Goal: Register for event/course

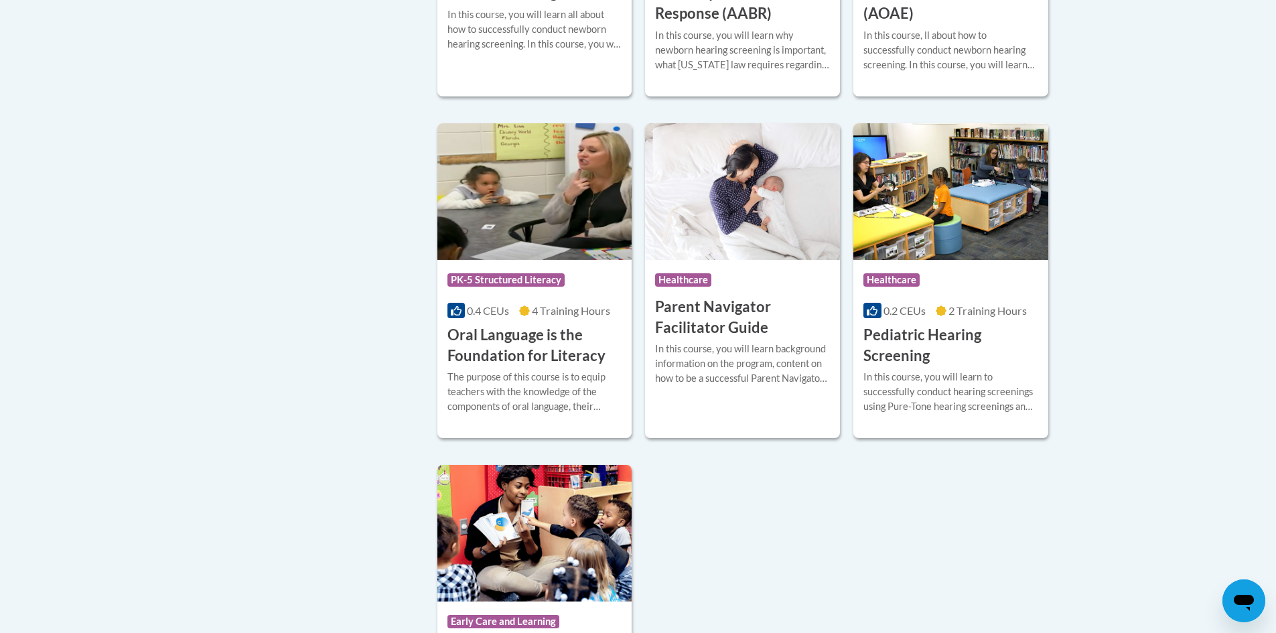
scroll to position [2947, 0]
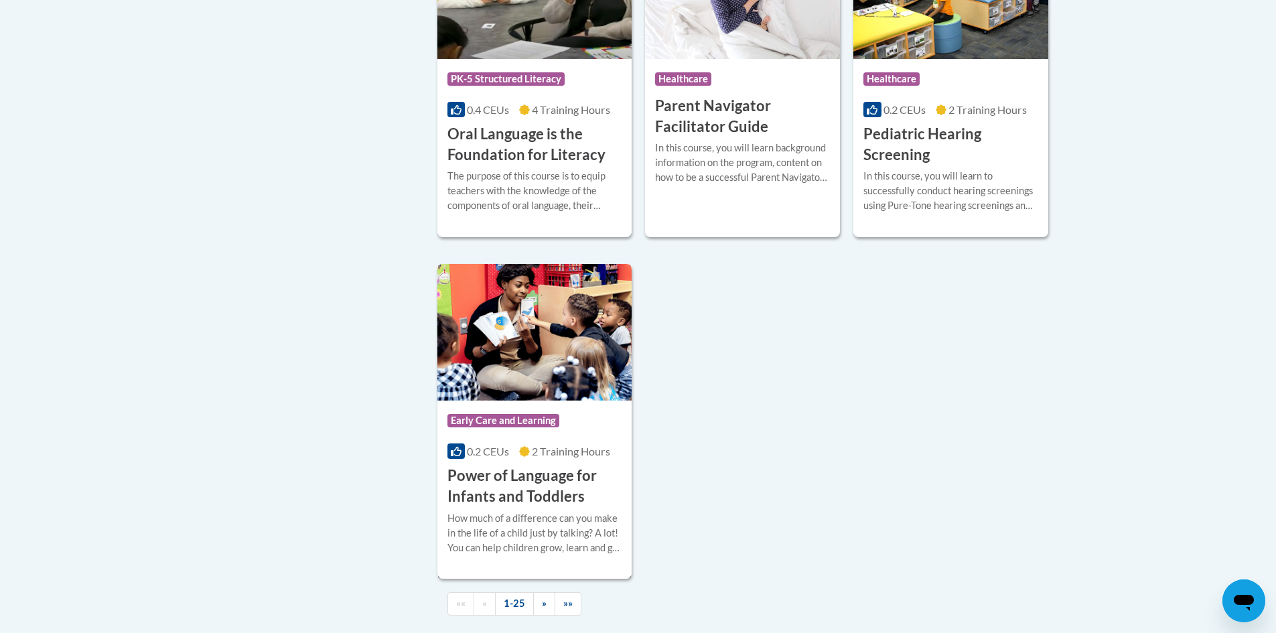
click at [557, 507] on h3 "Power of Language for Infants and Toddlers" at bounding box center [534, 486] width 175 height 42
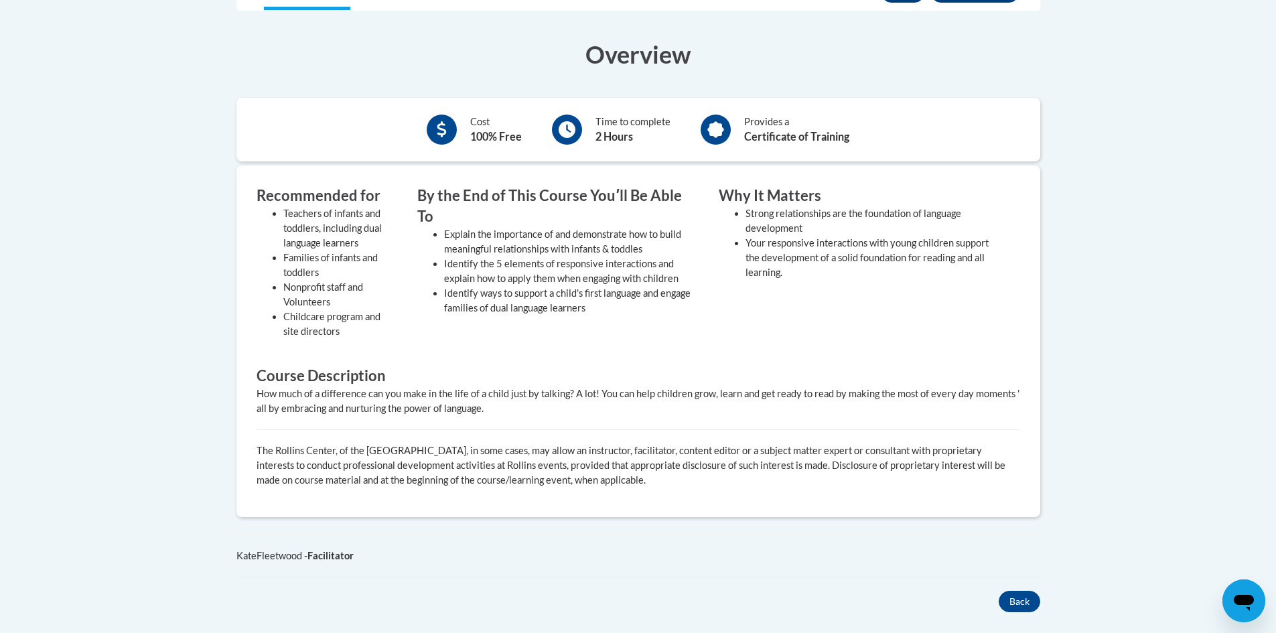
scroll to position [201, 0]
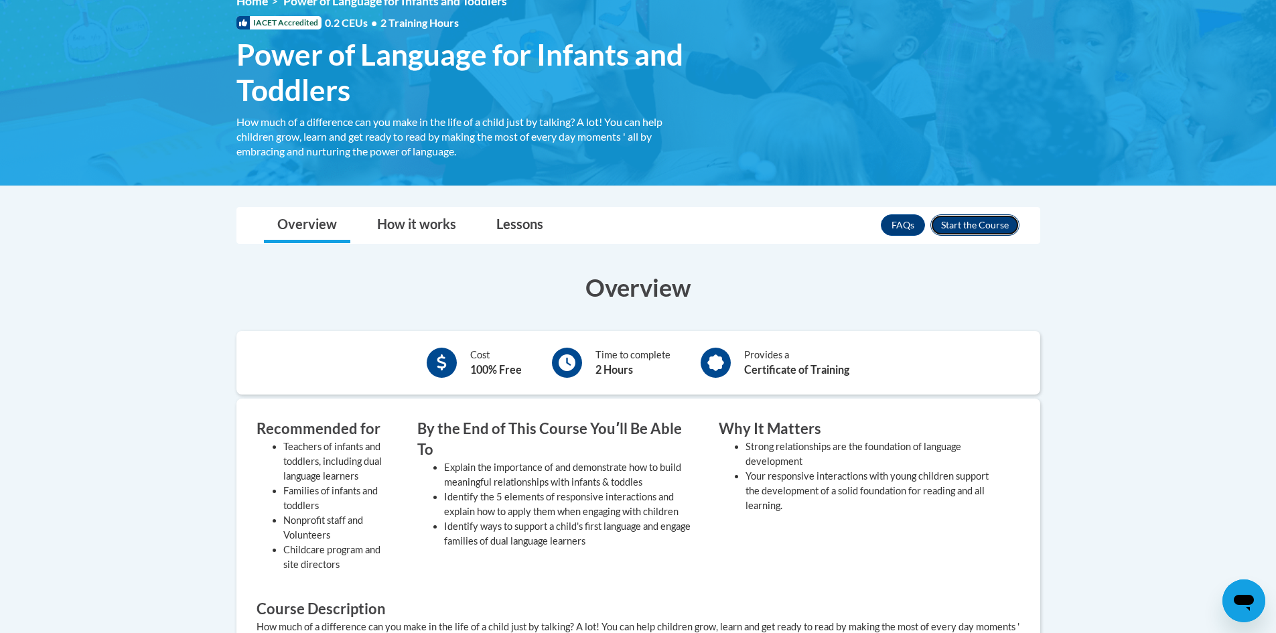
click at [991, 226] on button "Enroll" at bounding box center [974, 224] width 89 height 21
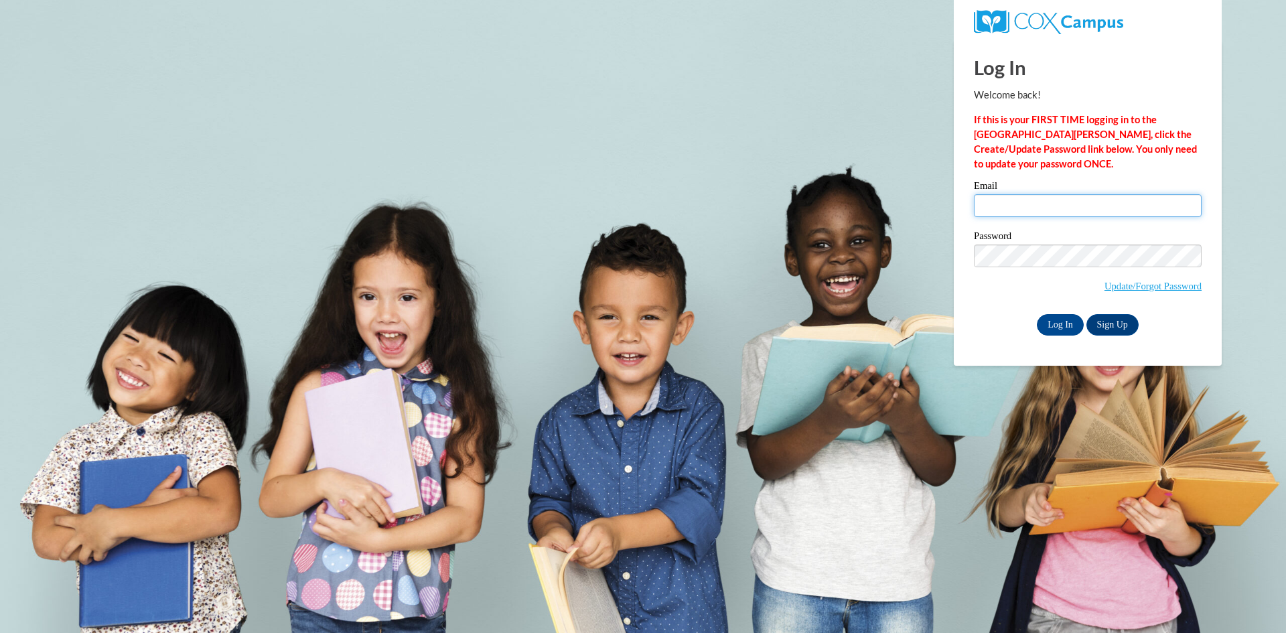
click at [1106, 202] on input "Email" at bounding box center [1088, 205] width 228 height 23
type input "csilvers@icapcaa.org"
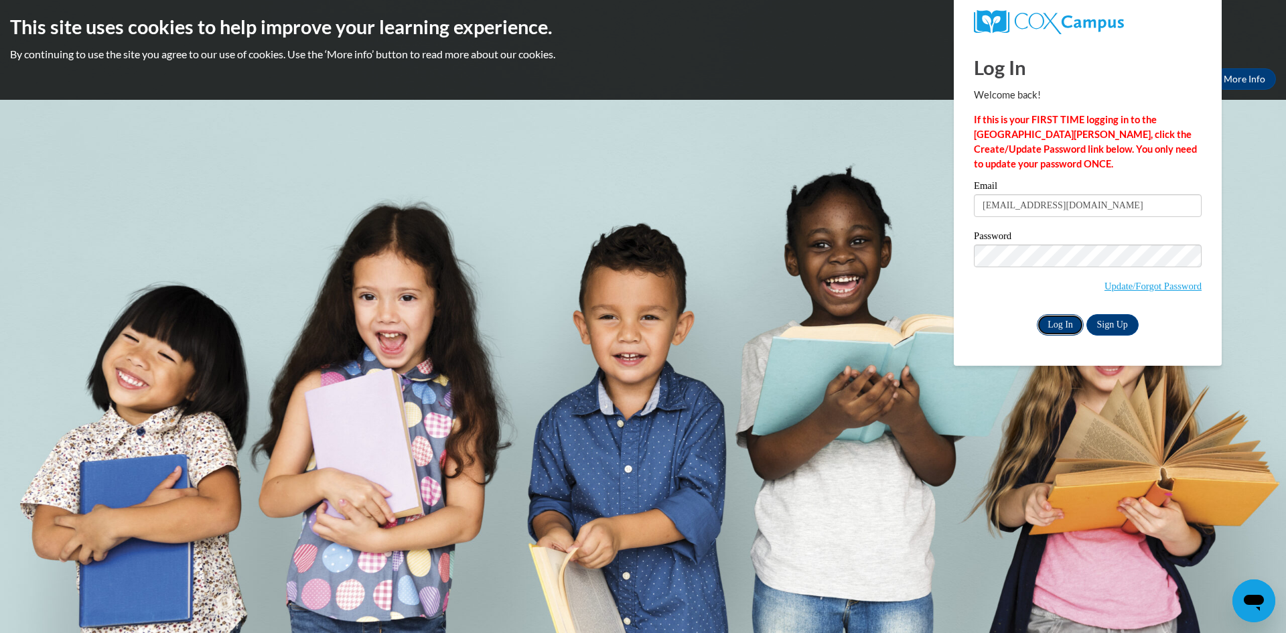
click at [1059, 330] on input "Log In" at bounding box center [1060, 324] width 47 height 21
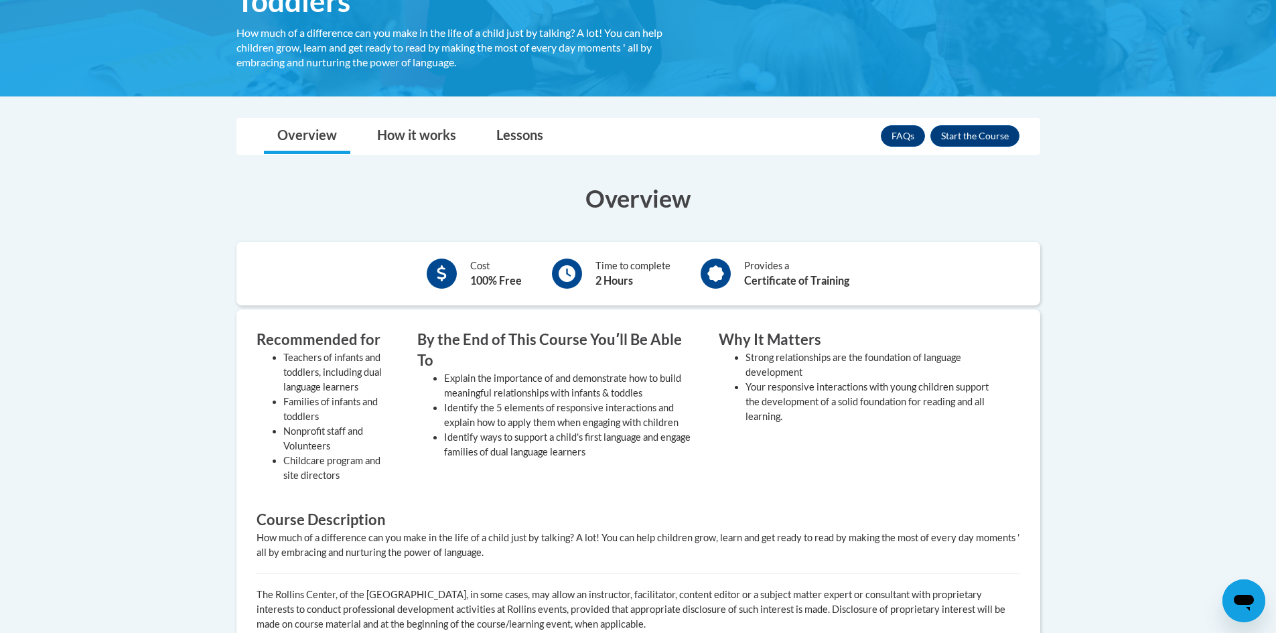
scroll to position [201, 0]
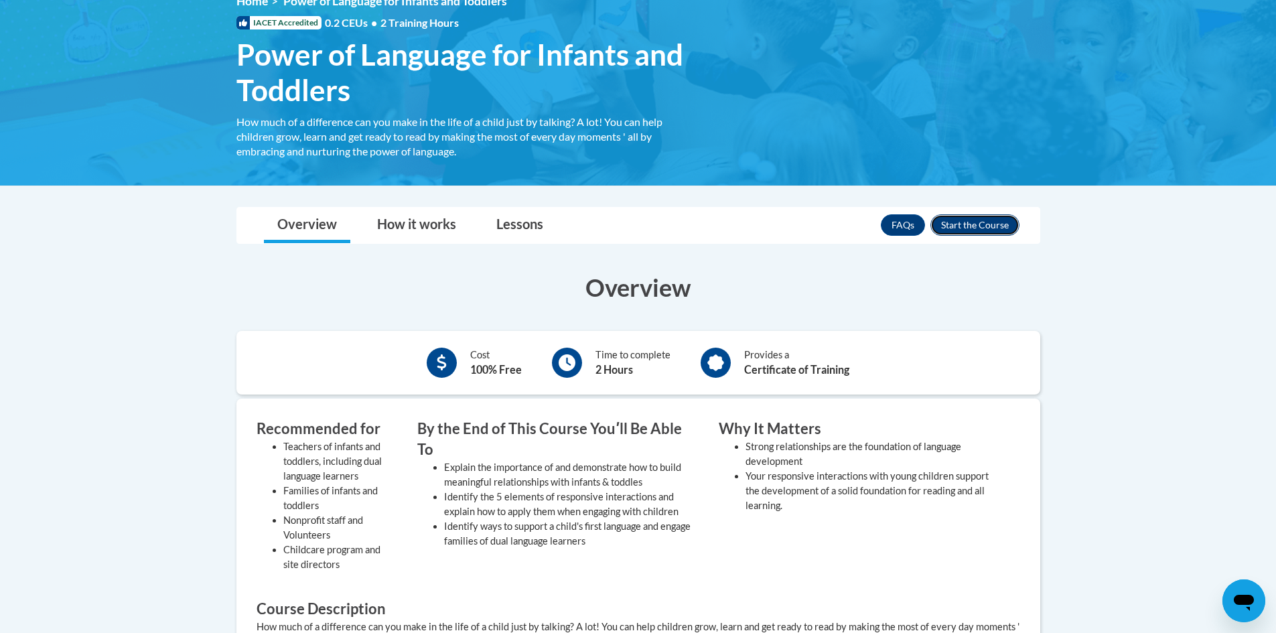
click at [971, 222] on button "Enroll" at bounding box center [974, 224] width 89 height 21
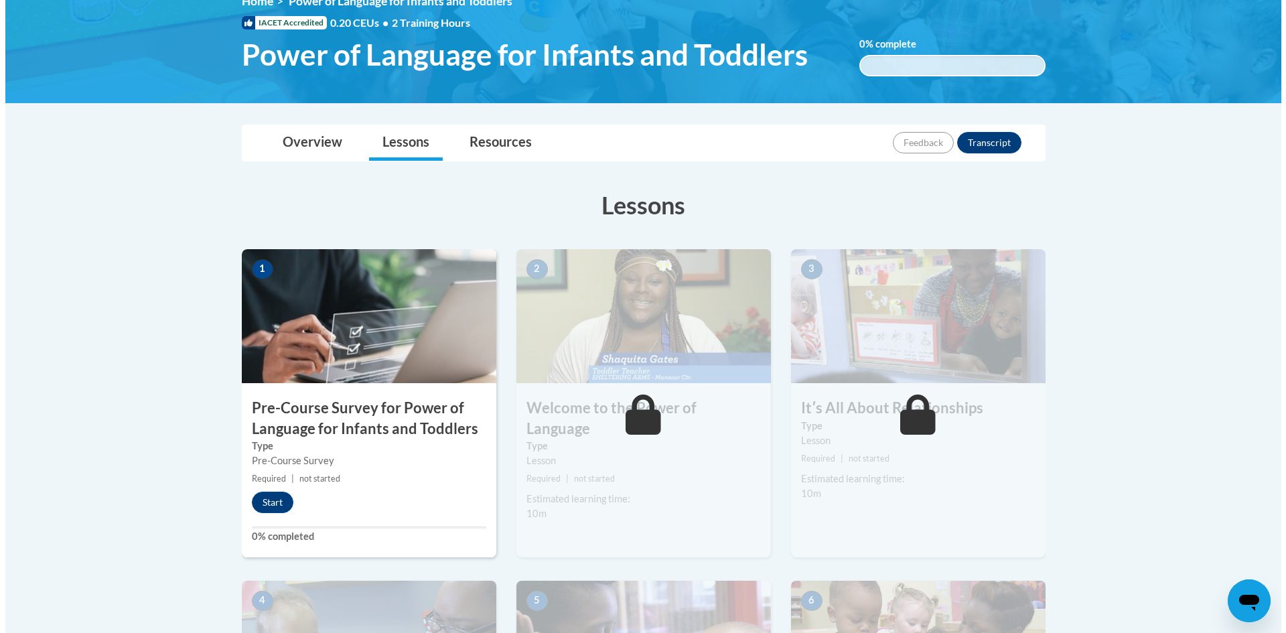
scroll to position [268, 0]
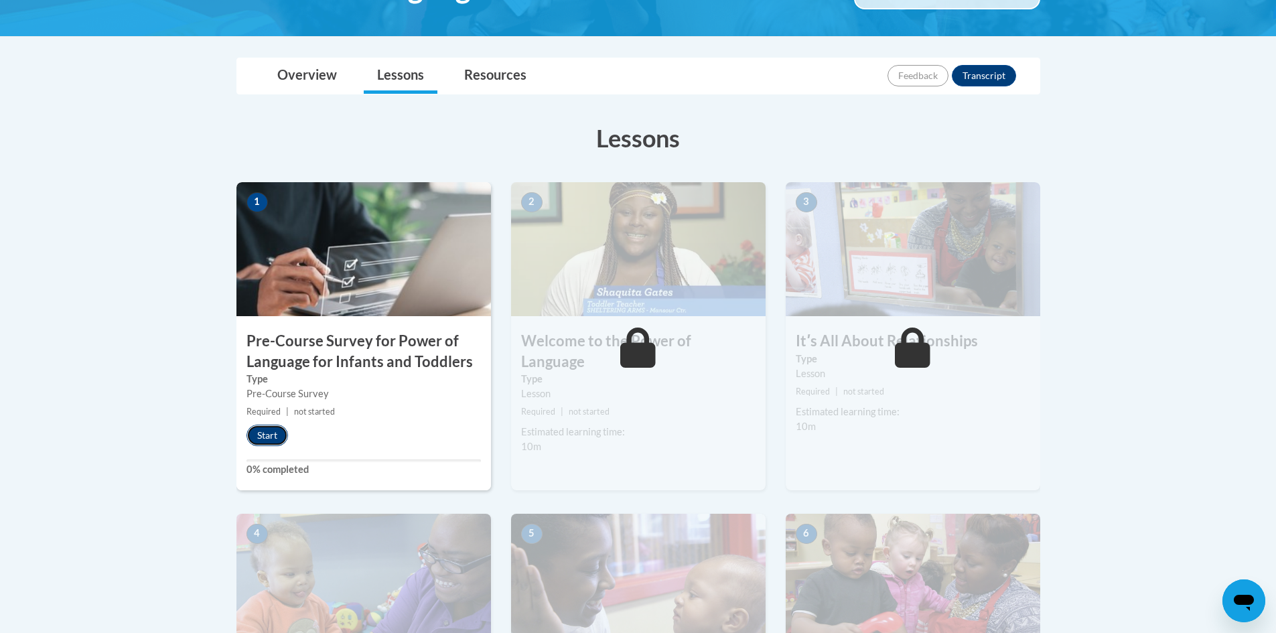
click at [263, 430] on button "Start" at bounding box center [267, 435] width 42 height 21
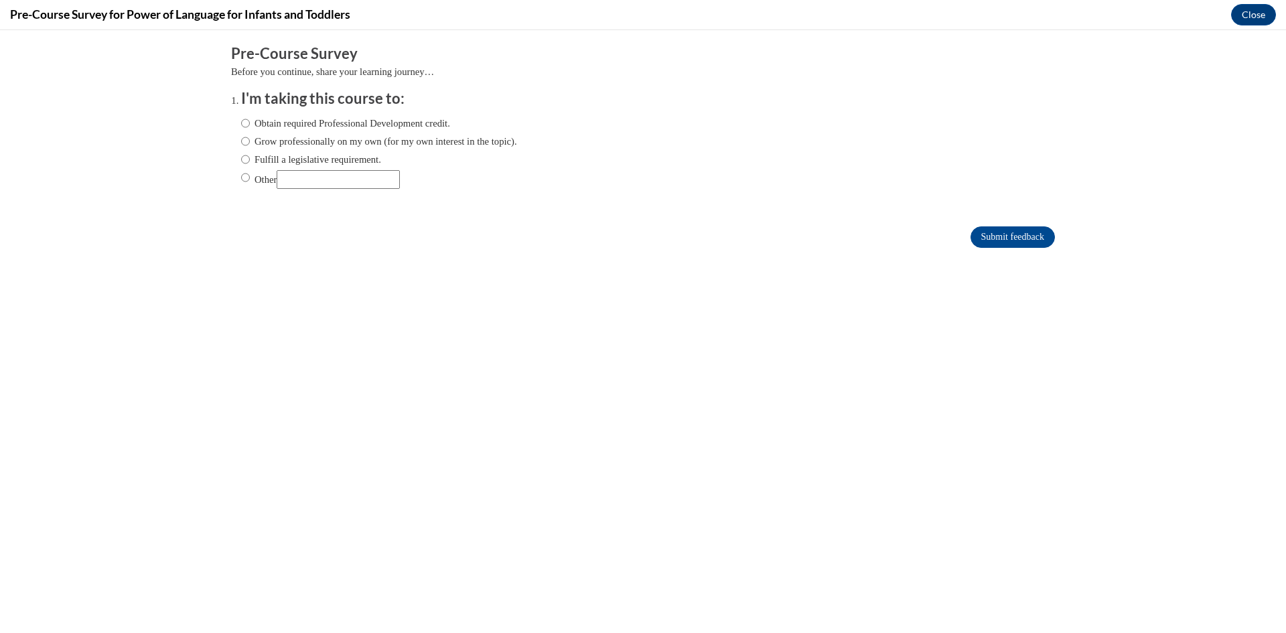
scroll to position [0, 0]
click at [241, 127] on label "Obtain required Professional Development credit." at bounding box center [345, 123] width 209 height 15
click at [241, 127] on input "Obtain required Professional Development credit." at bounding box center [245, 123] width 9 height 15
radio input "true"
click at [1012, 228] on input "Submit feedback" at bounding box center [1012, 236] width 84 height 21
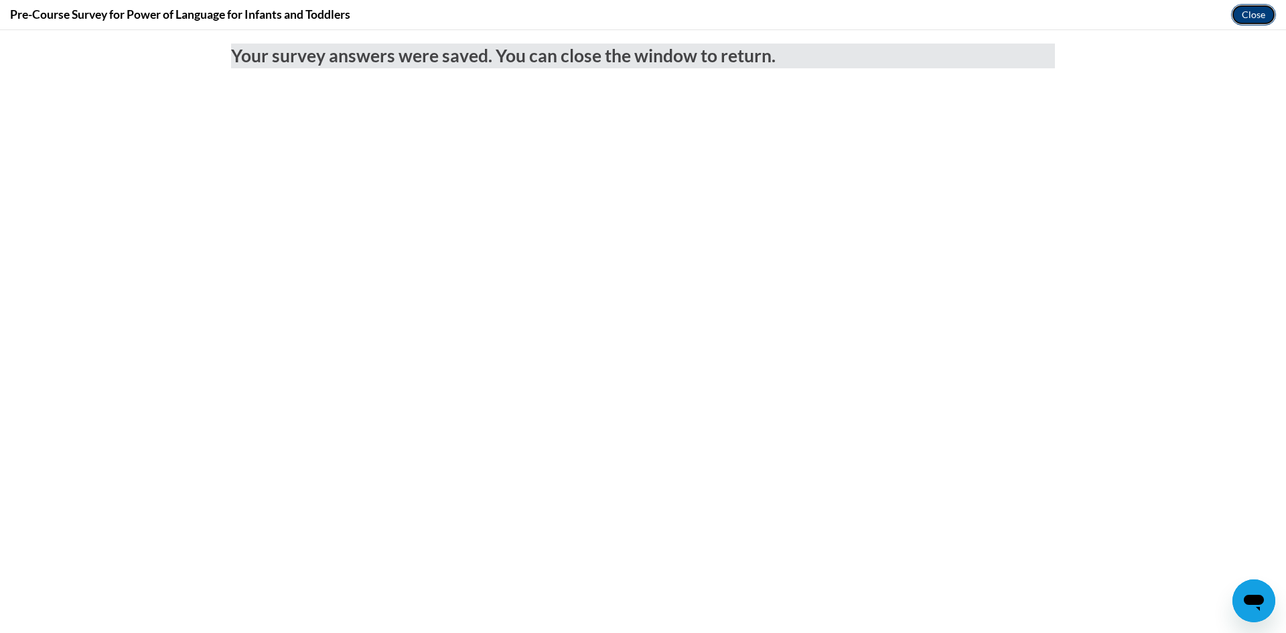
click at [1242, 16] on button "Close" at bounding box center [1253, 14] width 45 height 21
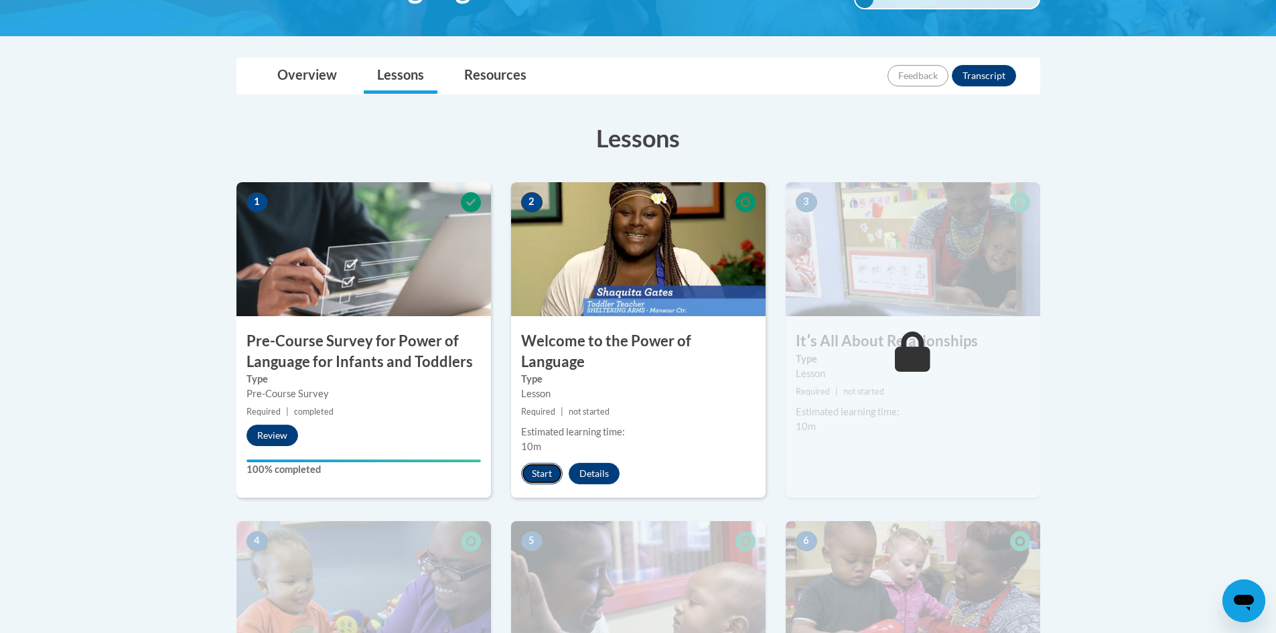
click at [535, 463] on button "Start" at bounding box center [542, 473] width 42 height 21
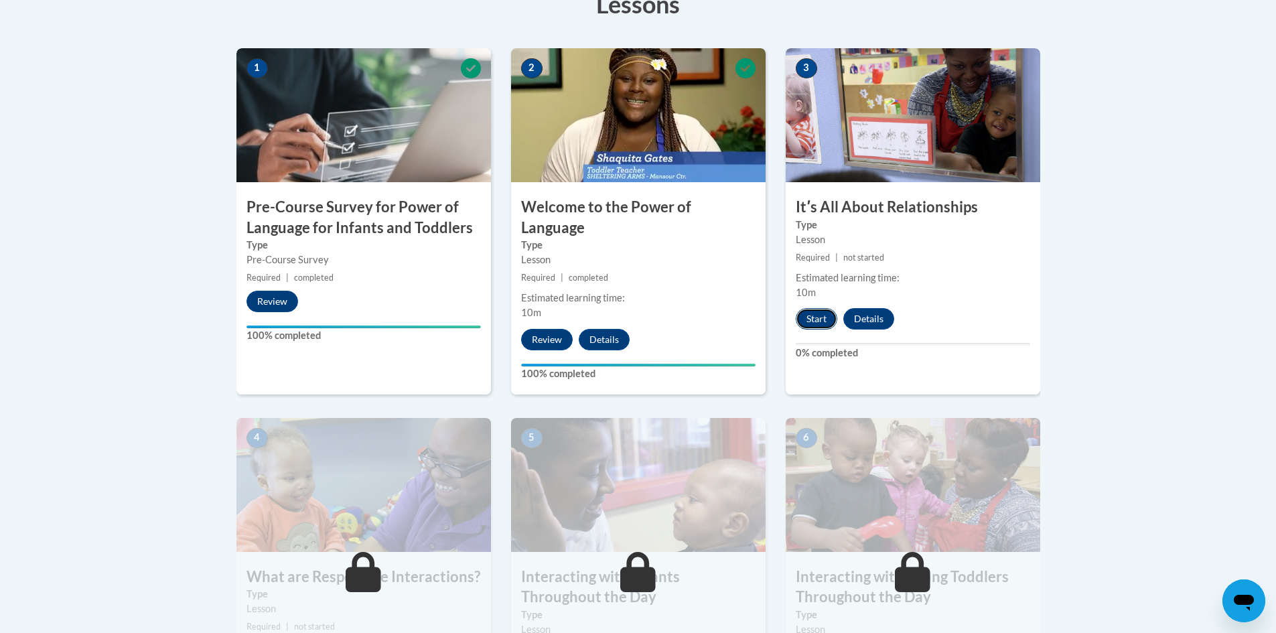
click at [817, 313] on button "Start" at bounding box center [817, 318] width 42 height 21
